Goal: Transaction & Acquisition: Purchase product/service

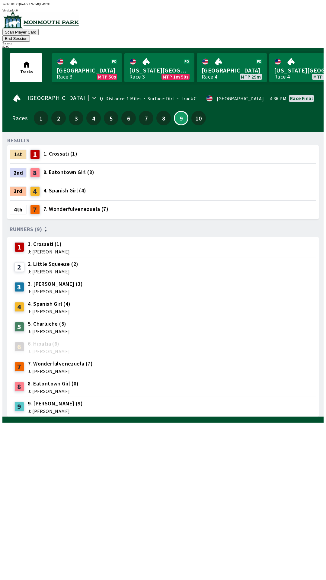
click at [35, 320] on div "5. Charluche (5) J: [PERSON_NAME]" at bounding box center [49, 327] width 42 height 14
click at [74, 113] on button "3" at bounding box center [76, 118] width 14 height 14
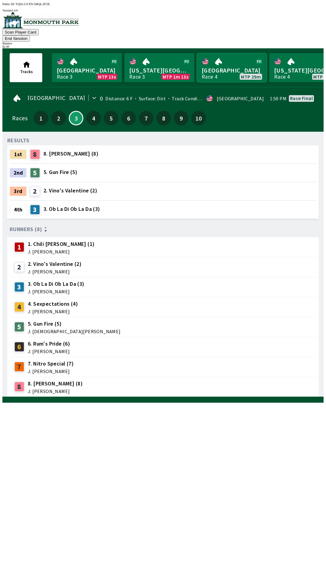
click at [218, 64] on link "[GEOGRAPHIC_DATA] Race 4 MTP 29m" at bounding box center [232, 67] width 70 height 29
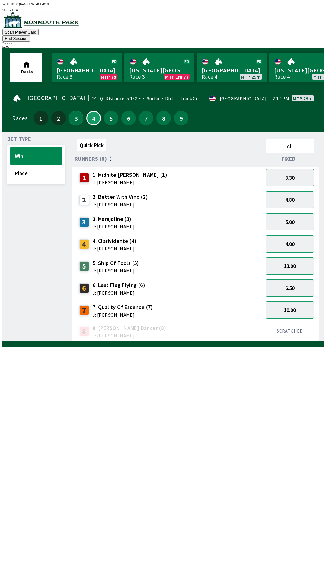
click at [73, 112] on button "3" at bounding box center [76, 118] width 14 height 14
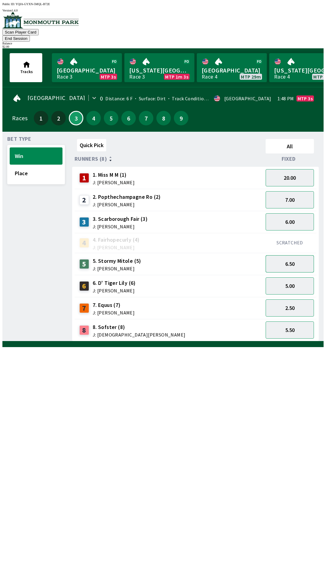
click at [292, 255] on button "6.50" at bounding box center [290, 263] width 48 height 17
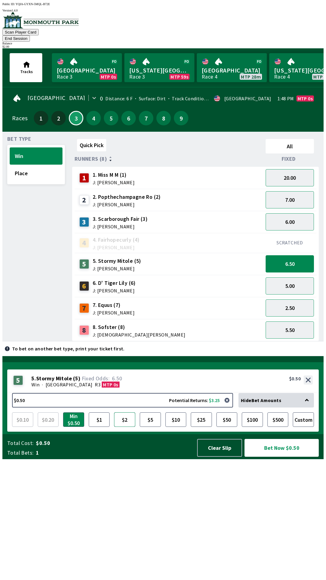
click at [123, 427] on button "$2" at bounding box center [124, 419] width 21 height 14
click at [285, 456] on button "Bet Now $2.00" at bounding box center [281, 448] width 74 height 18
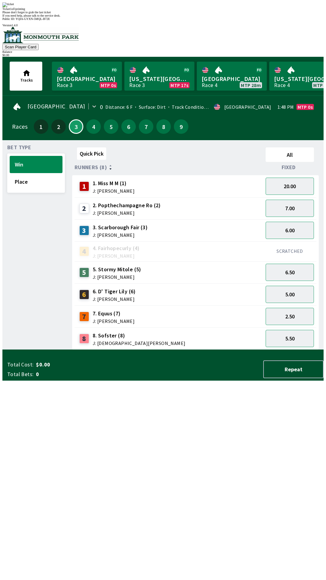
click at [60, 17] on span "If you need help, please talk to the service desk." at bounding box center [31, 15] width 58 height 3
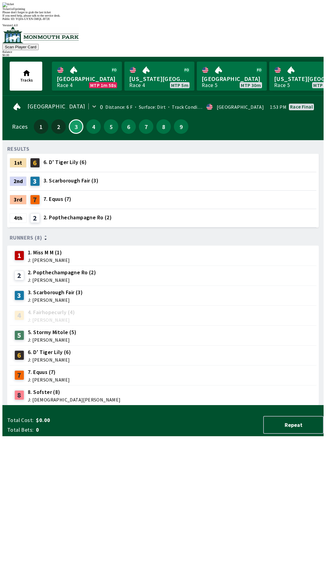
click at [147, 11] on div "Ticket 1 of 1 printing" at bounding box center [162, 8] width 321 height 3
click at [158, 14] on div "Please don't forget to grab the last ticket" at bounding box center [162, 12] width 321 height 3
click at [164, 17] on div "Ticket 1 of 1 printing Please don't forget to grab the last ticket If you need …" at bounding box center [162, 9] width 321 height 15
click at [288, 433] on button "Repeat" at bounding box center [293, 425] width 60 height 18
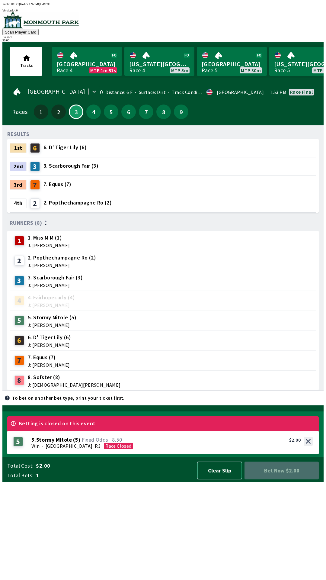
click at [214, 479] on button "Clear Slip" at bounding box center [219, 470] width 45 height 18
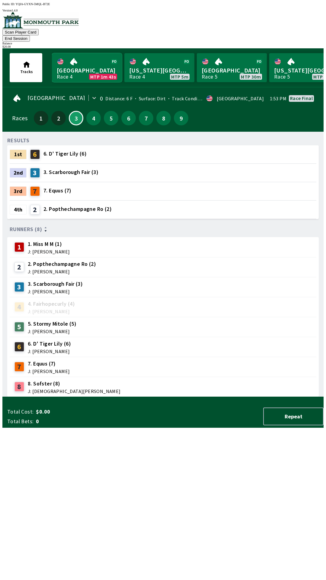
click at [91, 64] on link "Monmouth Park Race 4 MTP 1m 43s" at bounding box center [87, 67] width 70 height 29
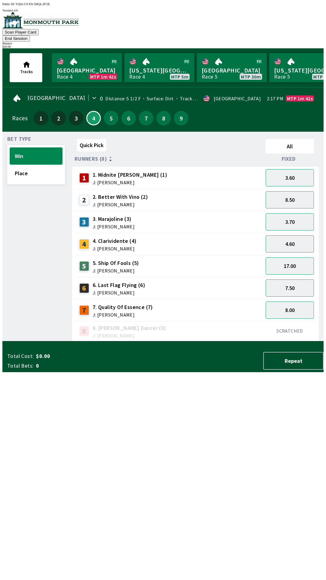
click at [291, 277] on div "7.50" at bounding box center [289, 288] width 53 height 22
click at [294, 259] on button "17.00" at bounding box center [290, 265] width 48 height 17
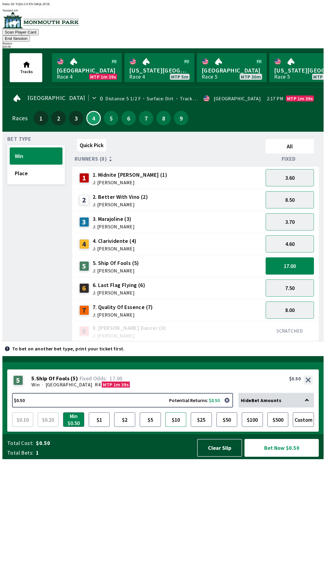
click at [174, 427] on button "$10" at bounding box center [175, 419] width 21 height 14
click at [282, 456] on button "Bet Now $10.00" at bounding box center [281, 448] width 74 height 18
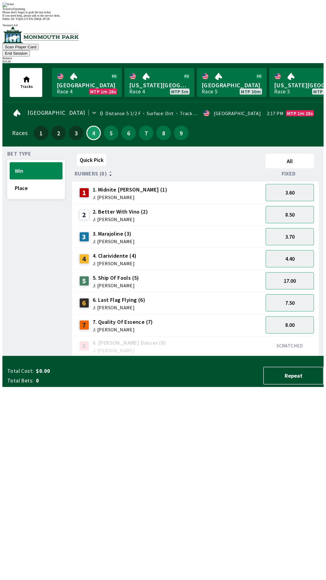
click at [222, 17] on div "Ticket 1 of 1 printing Please don't forget to grab the last ticket If you need …" at bounding box center [162, 9] width 321 height 15
click at [226, 17] on div "Ticket 1 of 1 printing Please don't forget to grab the last ticket If you need …" at bounding box center [162, 9] width 321 height 15
click at [265, 356] on div "Quick Pick All Runners (8) Fixed 1 1. [PERSON_NAME] (1) J: [PERSON_NAME] 3.60 2…" at bounding box center [197, 253] width 251 height 205
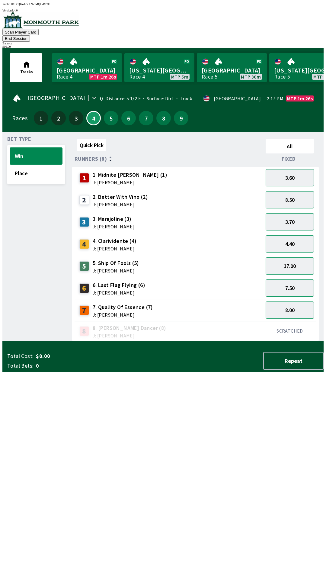
click at [268, 341] on div "Quick Pick All Runners (8) Fixed 1 1. [PERSON_NAME] (1) J: [PERSON_NAME] 3.60 2…" at bounding box center [197, 238] width 251 height 205
click at [30, 35] on button "End Session" at bounding box center [15, 38] width 27 height 6
